Goal: Information Seeking & Learning: Check status

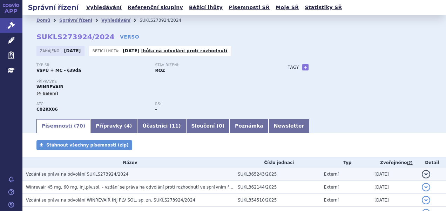
scroll to position [35, 0]
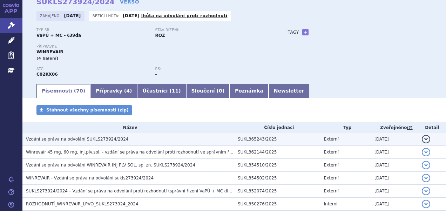
click at [117, 140] on h3 "Vzdání se práva na odvolání SUKLS273924/2024" at bounding box center [130, 139] width 208 height 7
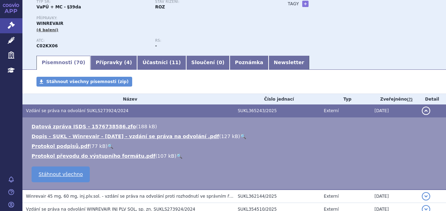
scroll to position [70, 0]
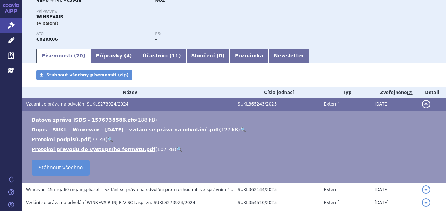
click at [240, 131] on link "🔍" at bounding box center [243, 130] width 6 height 6
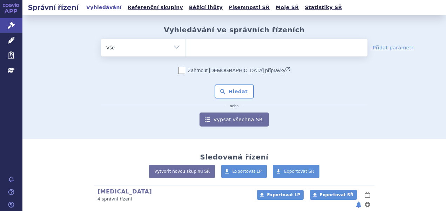
click at [193, 50] on ul at bounding box center [277, 46] width 182 height 15
click at [186, 50] on select at bounding box center [185, 48] width 0 height 18
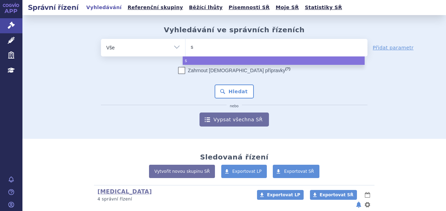
type input "sk"
type input "skls"
type input "skl"
type input "s"
type input "su"
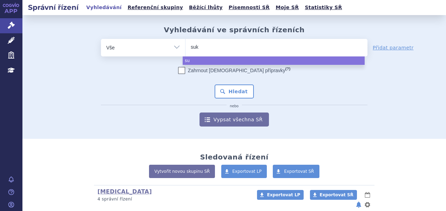
type input "sukl"
type input "sukls"
type input "sukls3"
type input "sukls311"
type input "sukls3117"
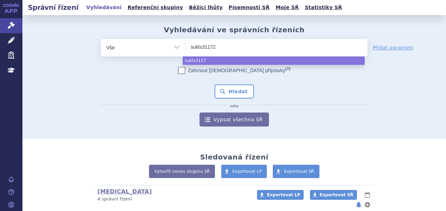
type input "sukls311724"
select select "sukls311724"
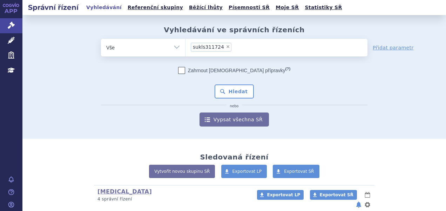
type input "sukls311724"
select select
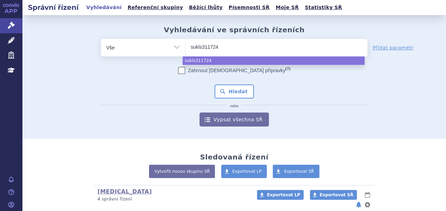
type input "sukls311724/"
type input "sukls311724/20"
type input "sukls311724/202"
type input "sukls311724/2024"
select select "sukls311724/2024"
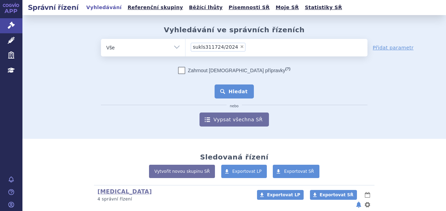
click at [229, 90] on button "Hledat" at bounding box center [235, 92] width 40 height 14
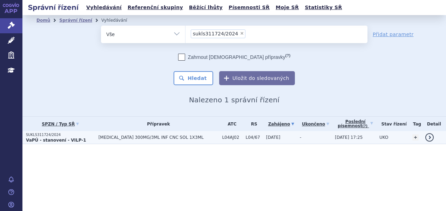
click at [113, 141] on td "[MEDICAL_DATA] 300MG/3ML INF CNC SOL 1X3ML" at bounding box center [157, 137] width 124 height 13
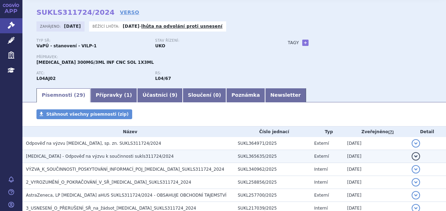
scroll to position [35, 0]
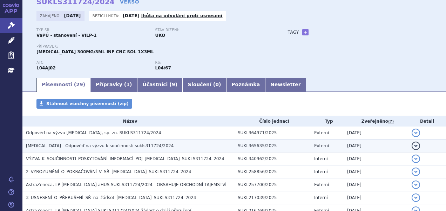
click at [115, 146] on span "ULTOMIRIS - Odpověď na výzvu k součinnosti sukls311724/2024" at bounding box center [100, 146] width 148 height 5
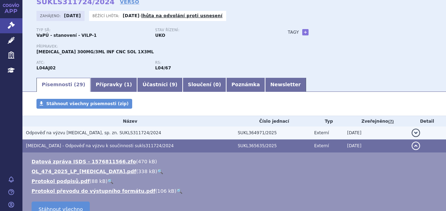
click at [110, 134] on span "Odpověď na výzvu ULTOMIRIS, sp. zn. SUKLS311724/2024" at bounding box center [93, 133] width 135 height 5
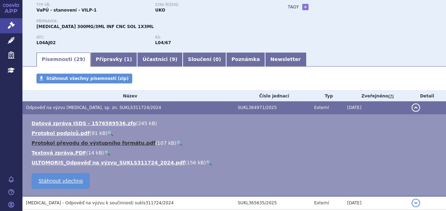
scroll to position [70, 0]
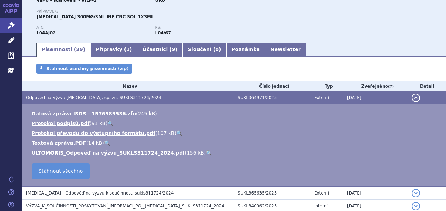
click at [206, 154] on link "🔍" at bounding box center [209, 153] width 6 height 6
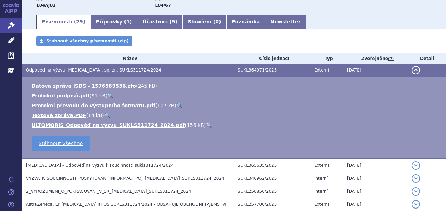
scroll to position [140, 0]
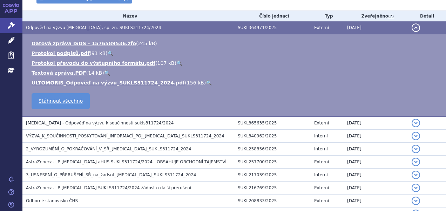
click at [99, 118] on td "ULTOMIRIS - Odpověď na výzvu k součinnosti sukls311724/2024" at bounding box center [128, 122] width 212 height 13
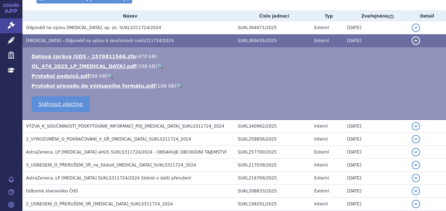
click at [157, 66] on link "🔍" at bounding box center [160, 67] width 6 height 6
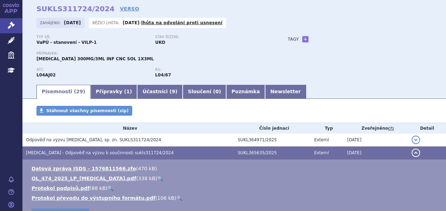
scroll to position [0, 0]
